Goal: Feedback & Contribution: Leave review/rating

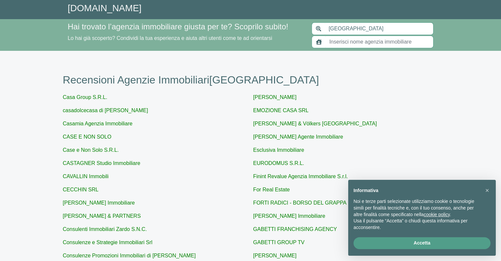
scroll to position [204, 0]
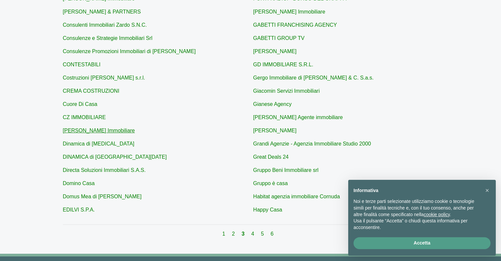
click at [123, 130] on link "Davide Burigotto Immobiliare" at bounding box center [99, 131] width 72 height 6
type input "Davide Burigotto Immobiliare"
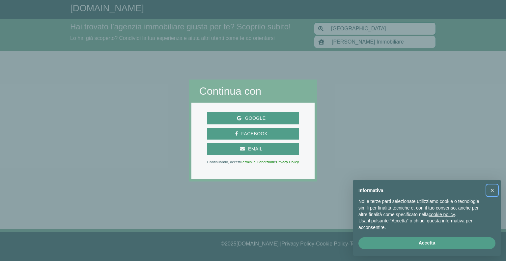
click at [494, 189] on button "×" at bounding box center [492, 190] width 11 height 11
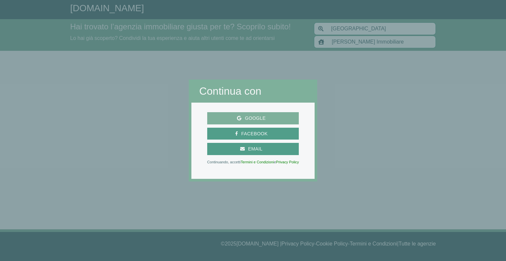
click at [260, 113] on button "Google" at bounding box center [253, 118] width 92 height 12
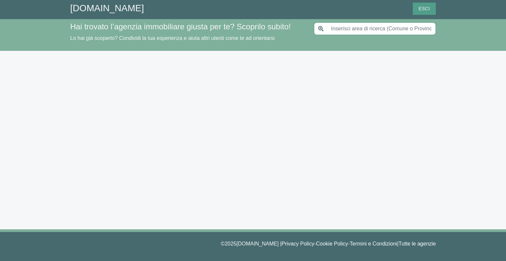
type input "[GEOGRAPHIC_DATA]"
